Goal: Task Accomplishment & Management: Manage account settings

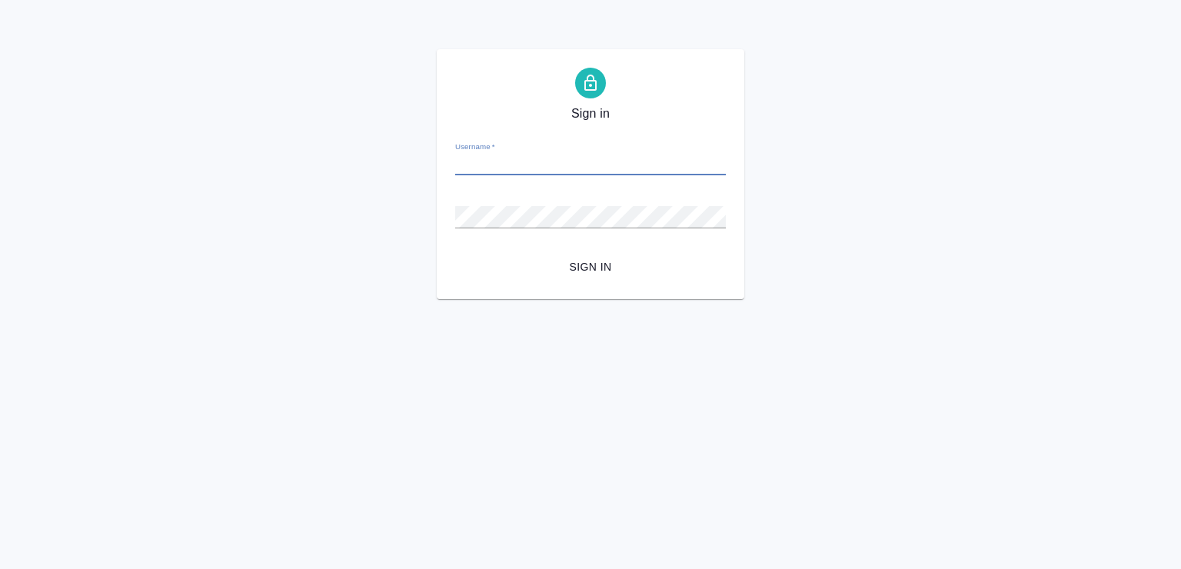
paste input "[PERSON_NAME][EMAIL_ADDRESS][DOMAIN_NAME]"
type input "[PERSON_NAME][EMAIL_ADDRESS][DOMAIN_NAME]"
click at [639, 270] on span "Sign in" at bounding box center [590, 267] width 246 height 19
paste input "[PERSON_NAME][EMAIL_ADDRESS][DOMAIN_NAME]"
type input "[PERSON_NAME][EMAIL_ADDRESS][DOMAIN_NAME]"
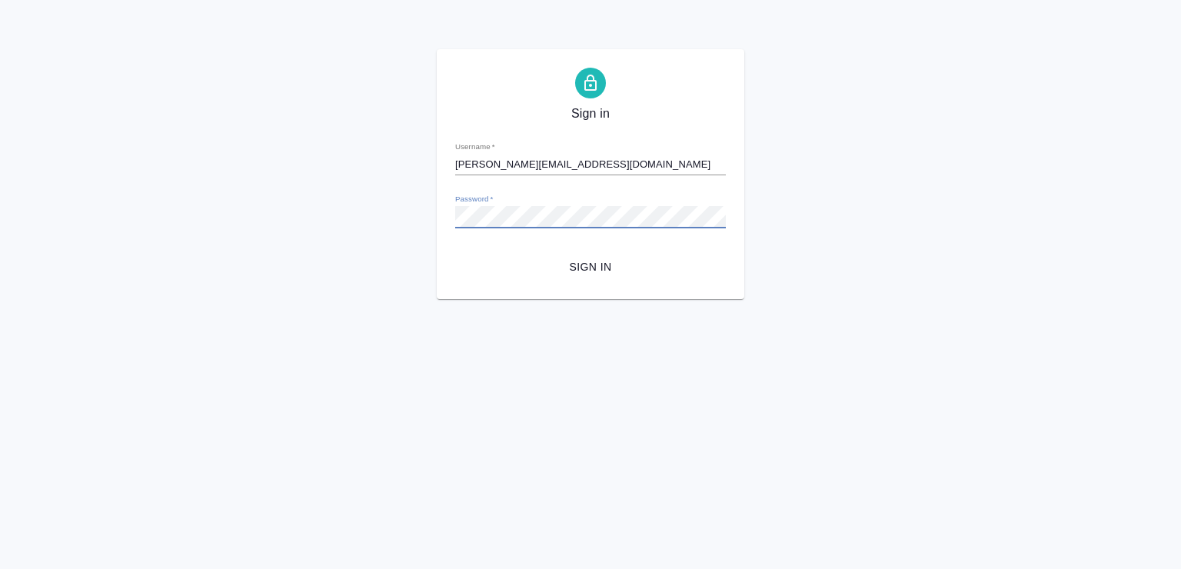
click at [878, 272] on div "Sign in Username   * [PERSON_NAME][EMAIL_ADDRESS][DOMAIN_NAME] Password   * url…" at bounding box center [590, 174] width 1181 height 250
click at [605, 270] on span "Sign in" at bounding box center [590, 267] width 246 height 19
